Goal: Find specific page/section: Find specific page/section

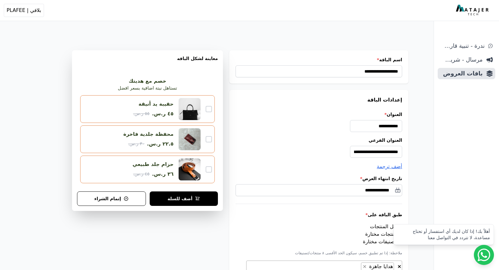
select select "**********"
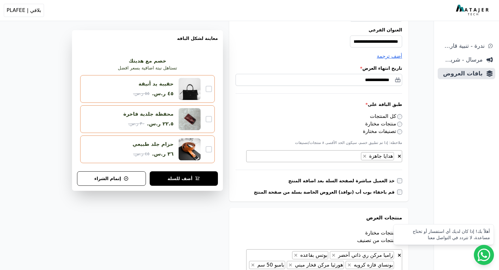
click at [475, 11] on img at bounding box center [472, 10] width 34 height 11
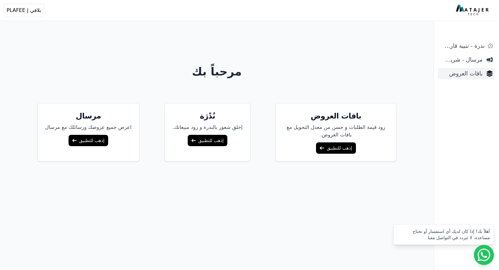
click at [464, 76] on span "باقات العروض" at bounding box center [461, 73] width 42 height 9
